Goal: Information Seeking & Learning: Learn about a topic

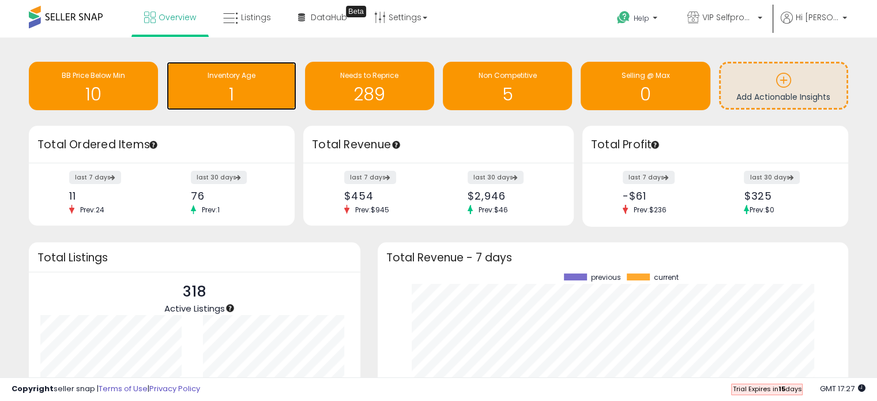
click at [246, 80] on span "Inventory Age" at bounding box center [232, 75] width 48 height 10
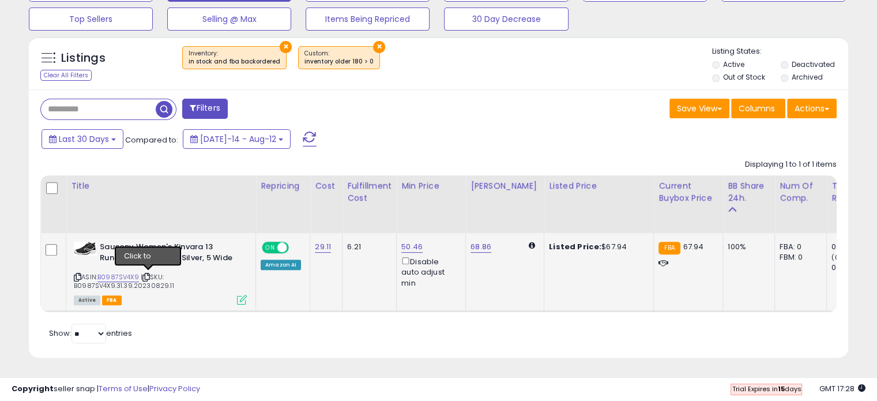
click at [149, 274] on icon at bounding box center [145, 277] width 7 height 6
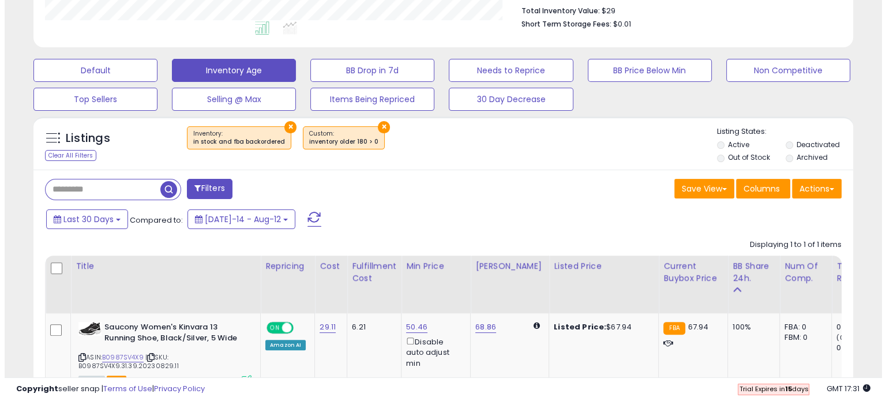
scroll to position [277, 0]
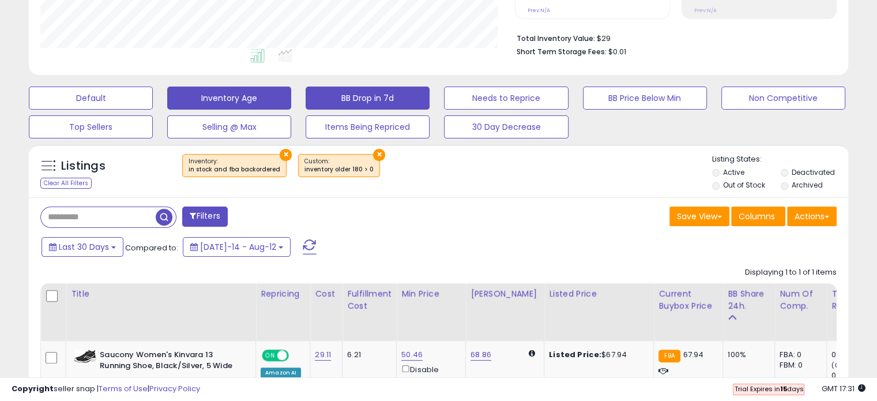
click at [378, 99] on button "BB Drop in 7d" at bounding box center [368, 98] width 124 height 23
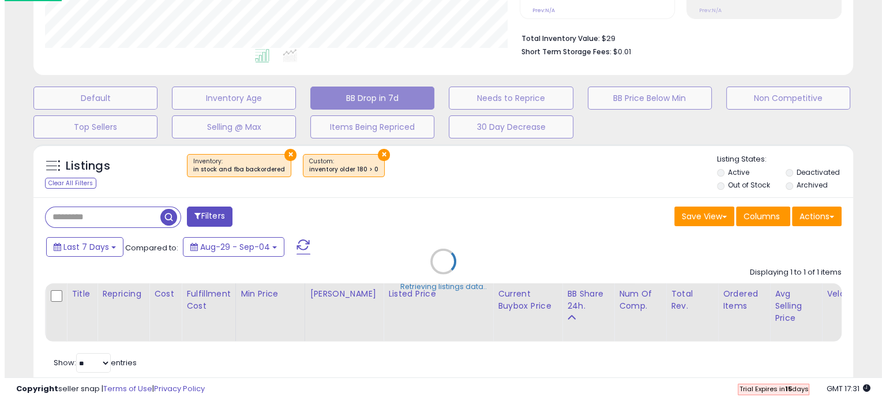
scroll to position [576439, 576196]
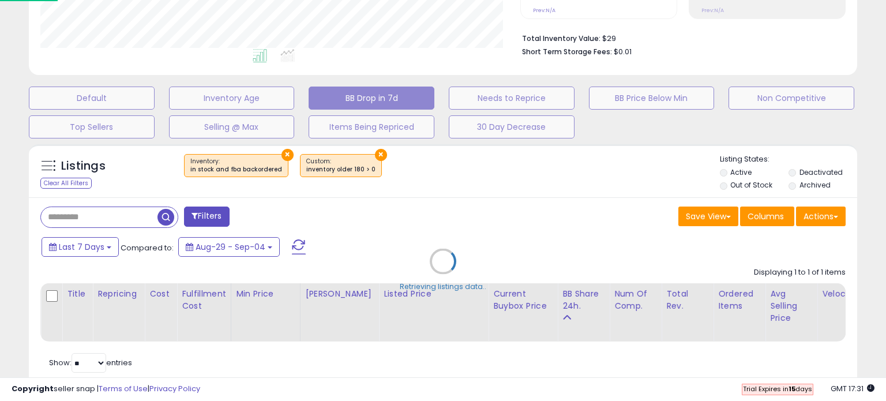
select select "**"
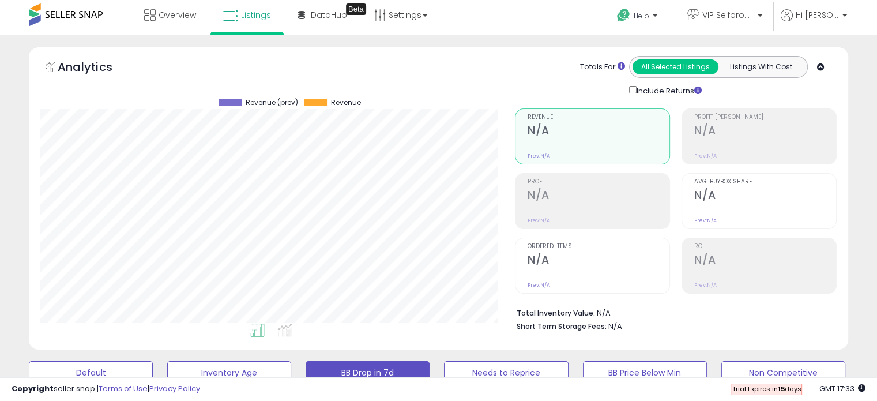
scroll to position [0, 0]
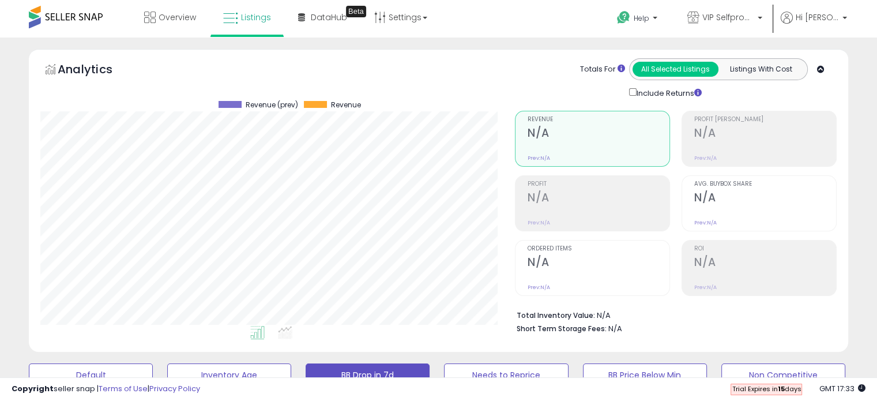
click at [499, 68] on div "Analytics Totals For All Selected Listings Listings With Cost Include Returns" at bounding box center [438, 78] width 796 height 41
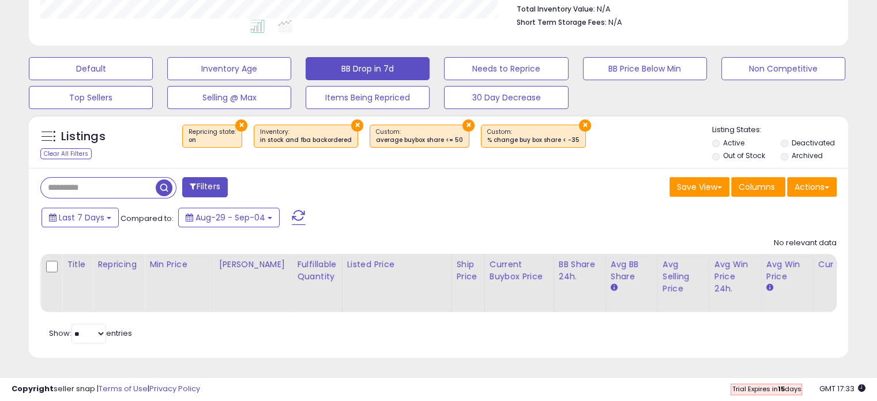
scroll to position [314, 0]
click at [487, 193] on div "Filters Save View Save As New View" at bounding box center [438, 263] width 819 height 190
